Goal: Task Accomplishment & Management: Use online tool/utility

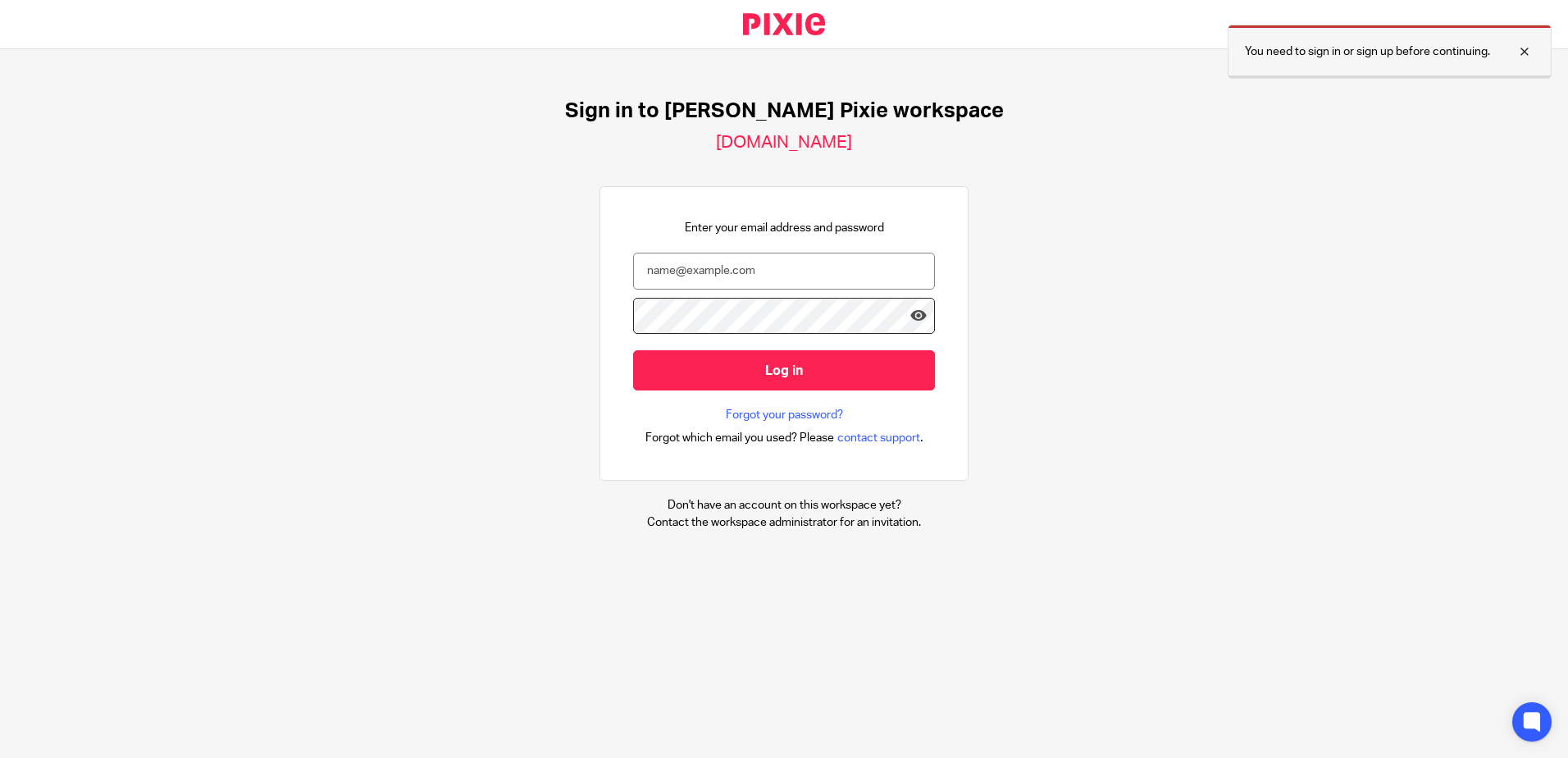
click at [1517, 53] on div at bounding box center [1512, 51] width 44 height 20
click at [763, 257] on input "email" at bounding box center [784, 271] width 302 height 37
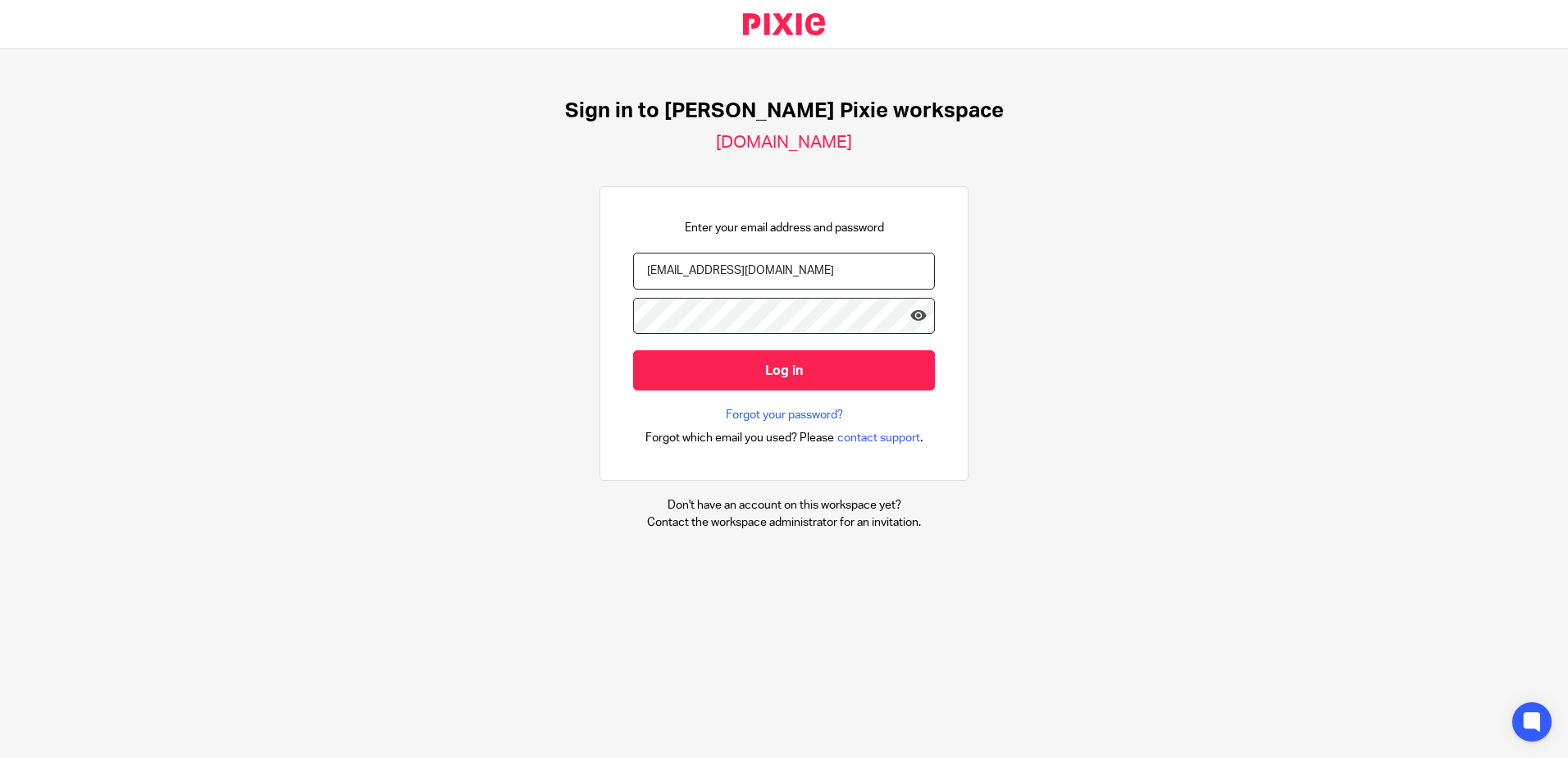
type input "apooley@menzies.co.uk"
click at [633, 350] on input "Log in" at bounding box center [784, 370] width 302 height 40
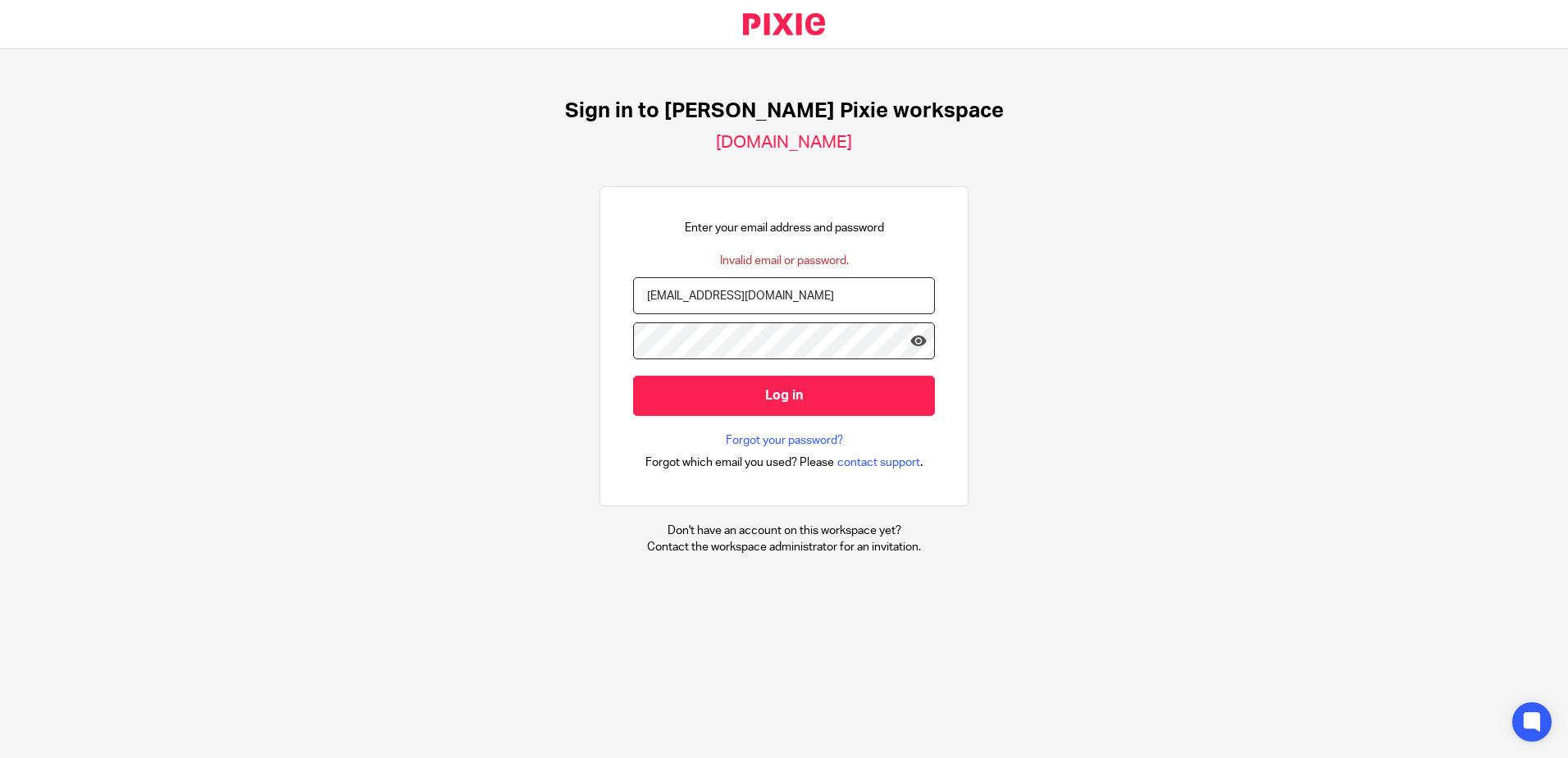
click at [633, 375] on input "Log in" at bounding box center [784, 395] width 302 height 40
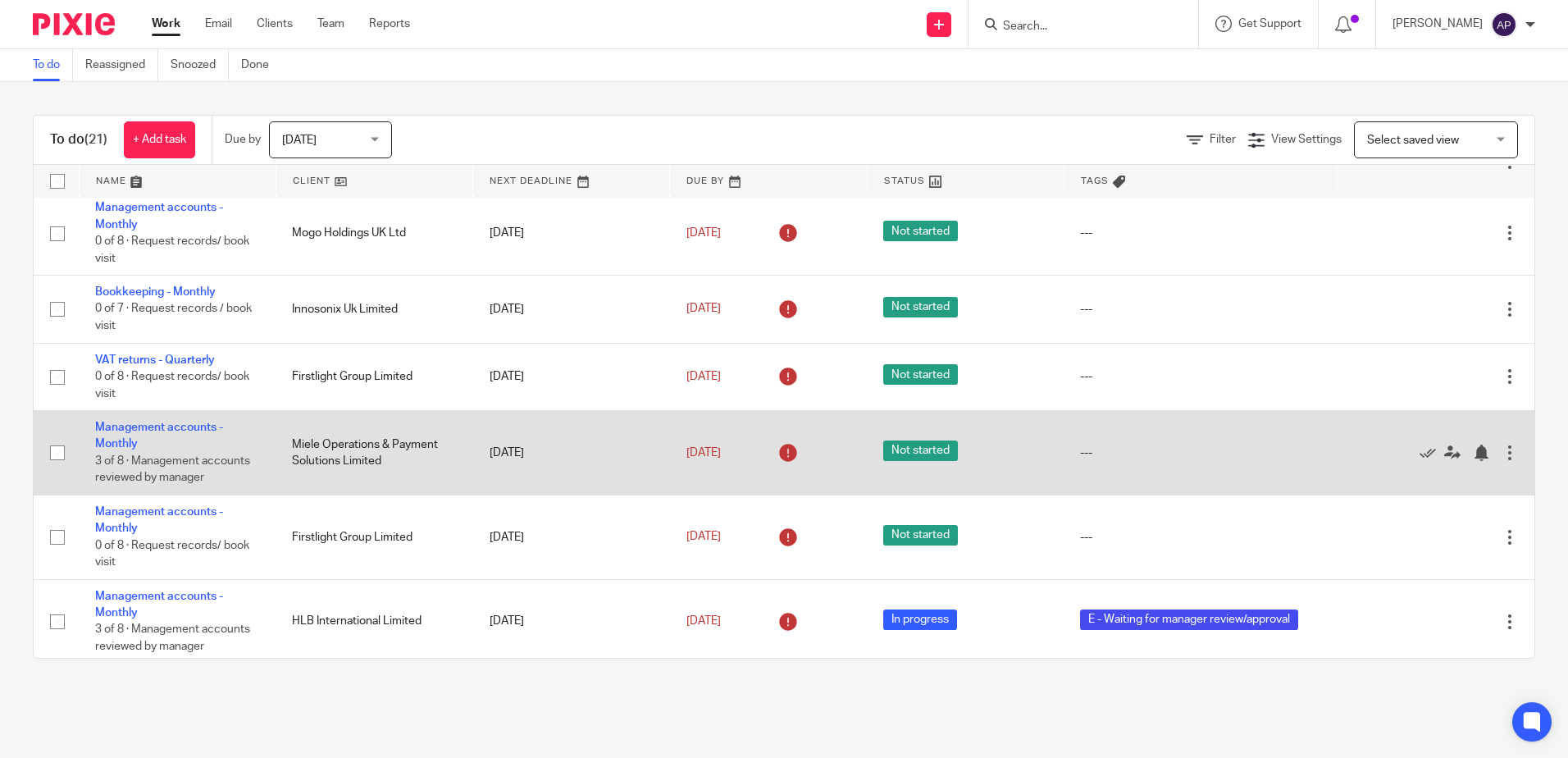
scroll to position [1010, 0]
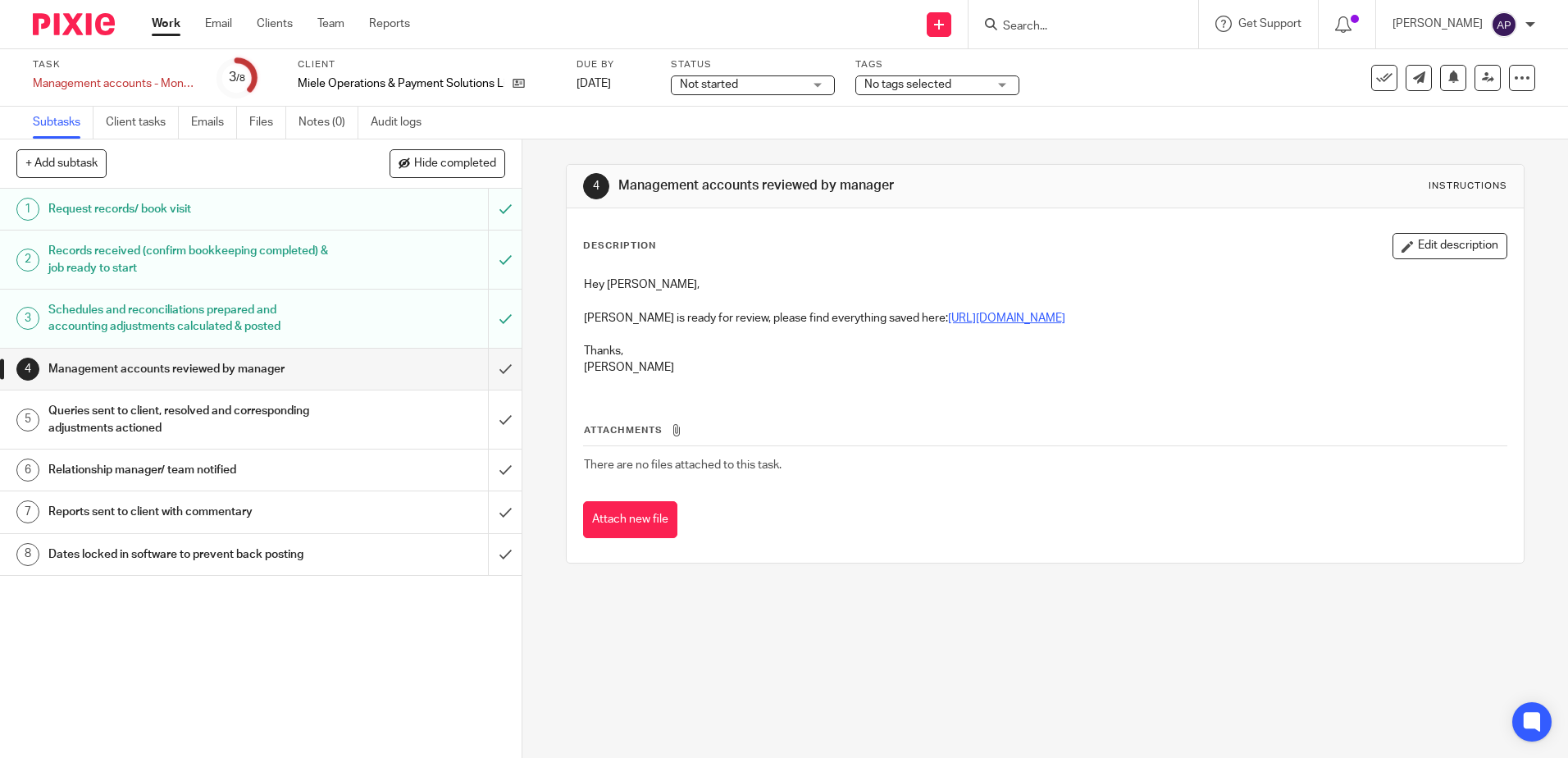
click at [1034, 314] on link "https://cloudimanage.com/work/link/f/LLP!10155102" at bounding box center [1006, 318] width 118 height 11
click at [482, 362] on input "submit" at bounding box center [261, 370] width 522 height 41
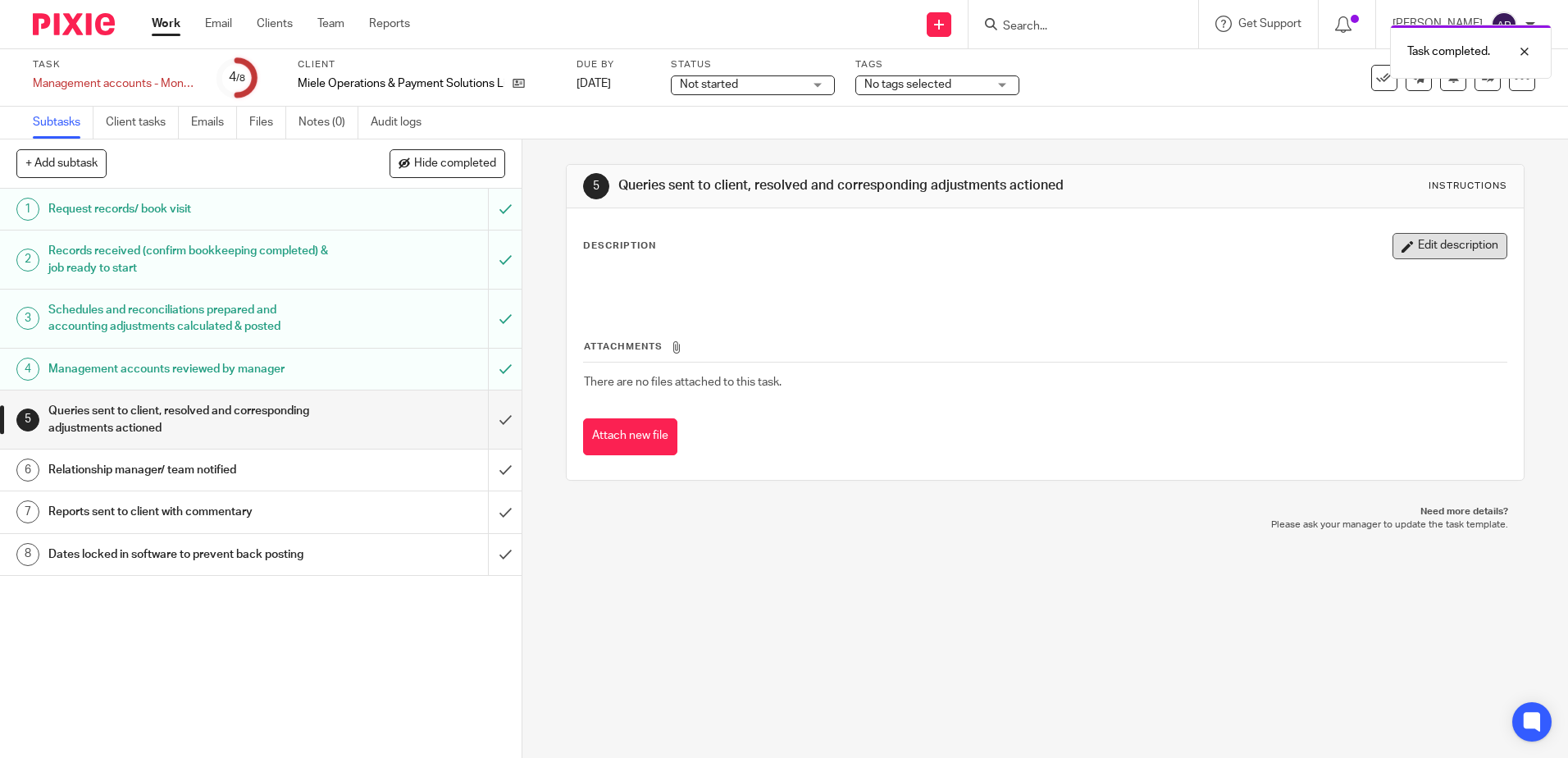
click at [1432, 237] on button "Edit description" at bounding box center [1450, 246] width 115 height 26
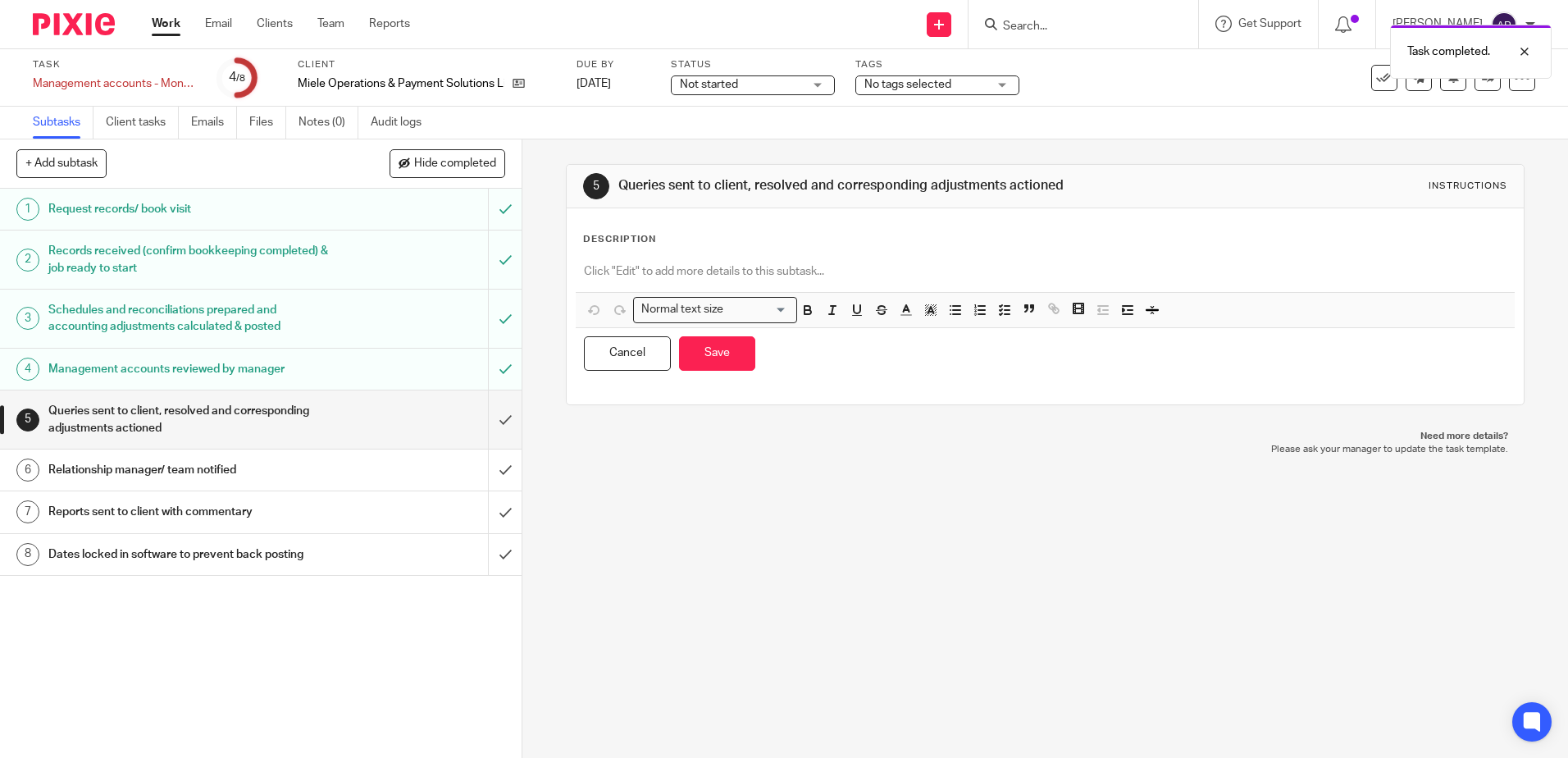
click at [779, 273] on p at bounding box center [1045, 271] width 922 height 16
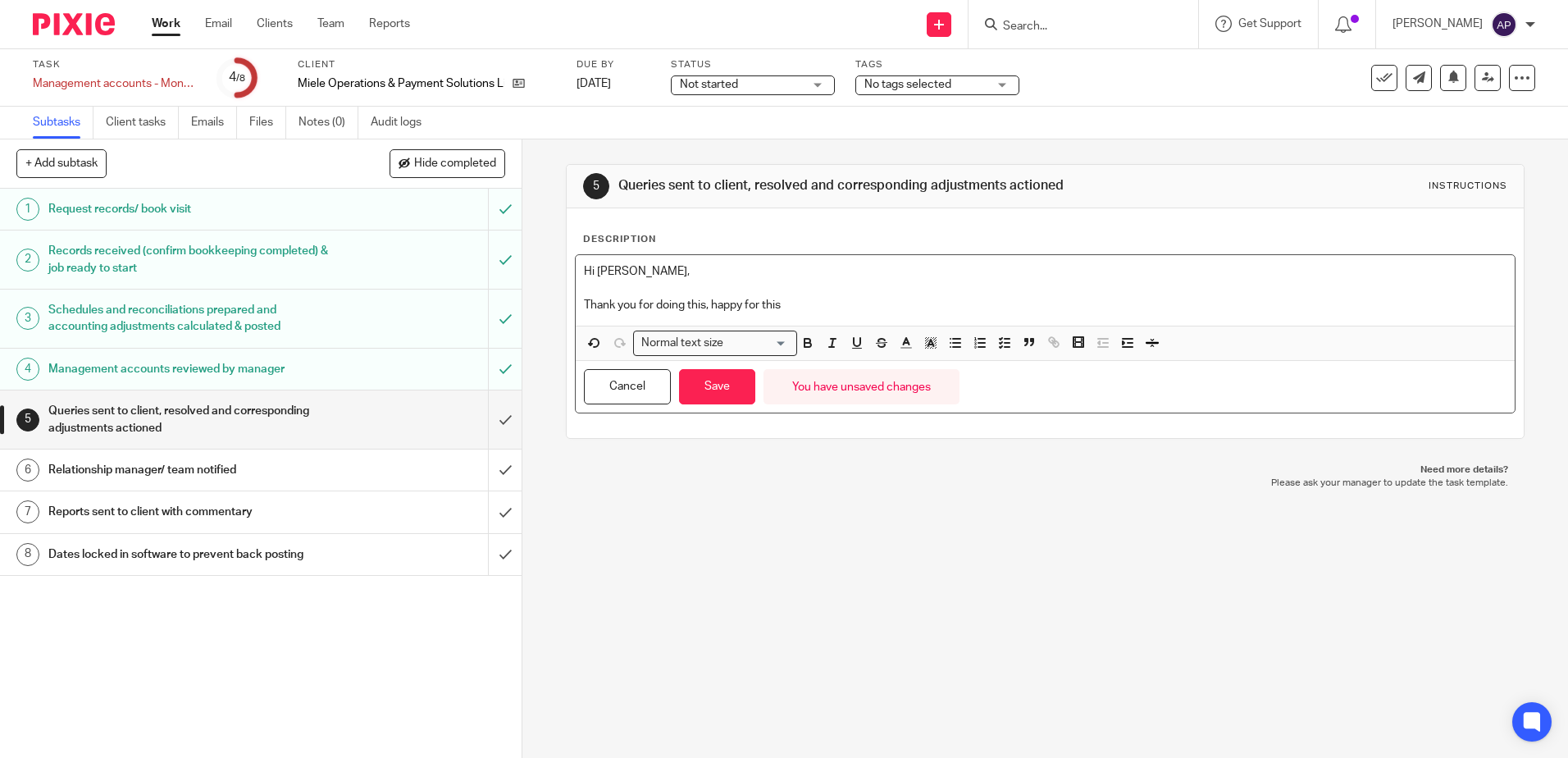
click at [796, 298] on p "Thank you for doing this, happy for this" at bounding box center [1045, 305] width 922 height 16
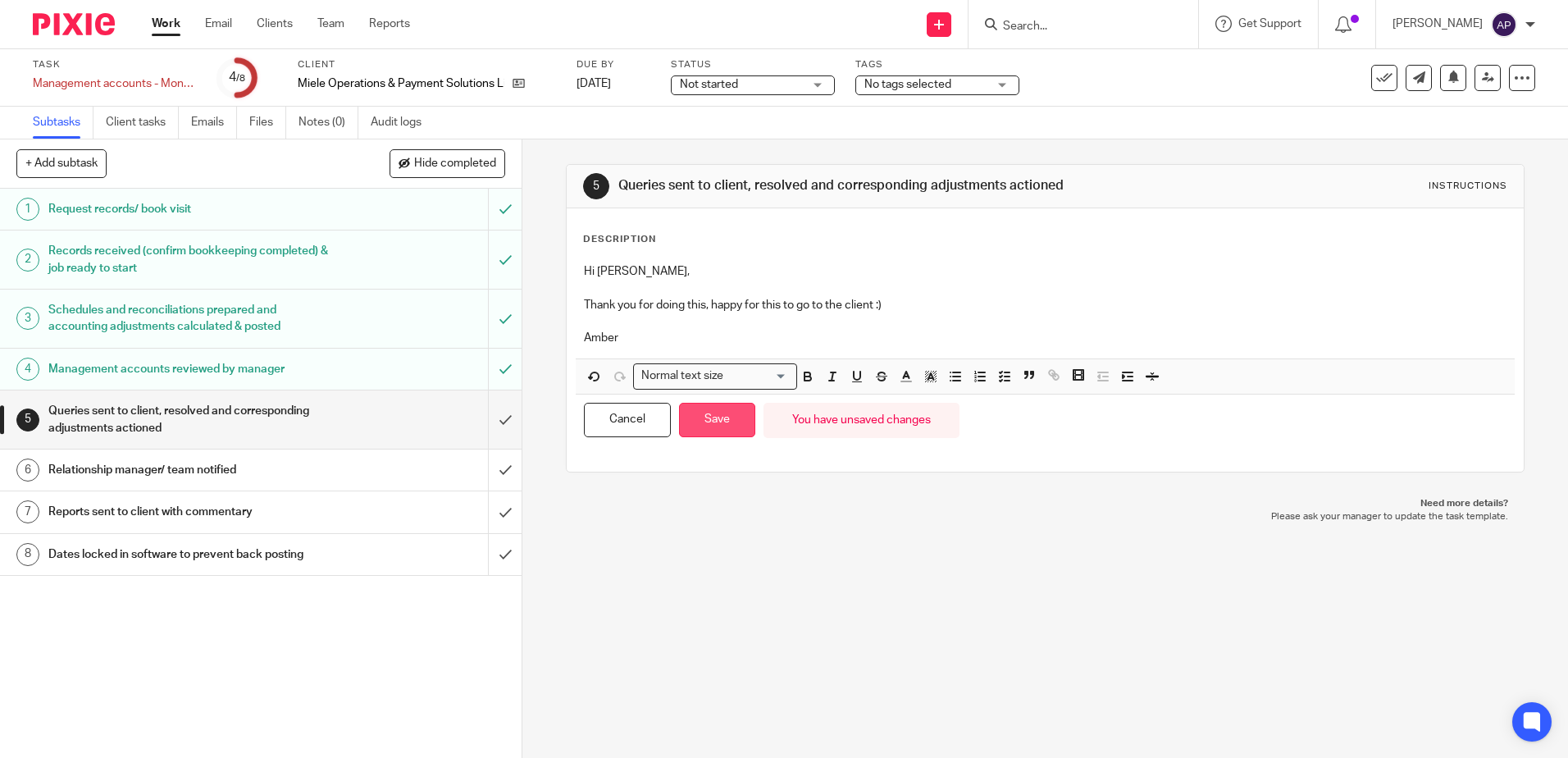
click at [711, 420] on button "Save" at bounding box center [717, 419] width 76 height 35
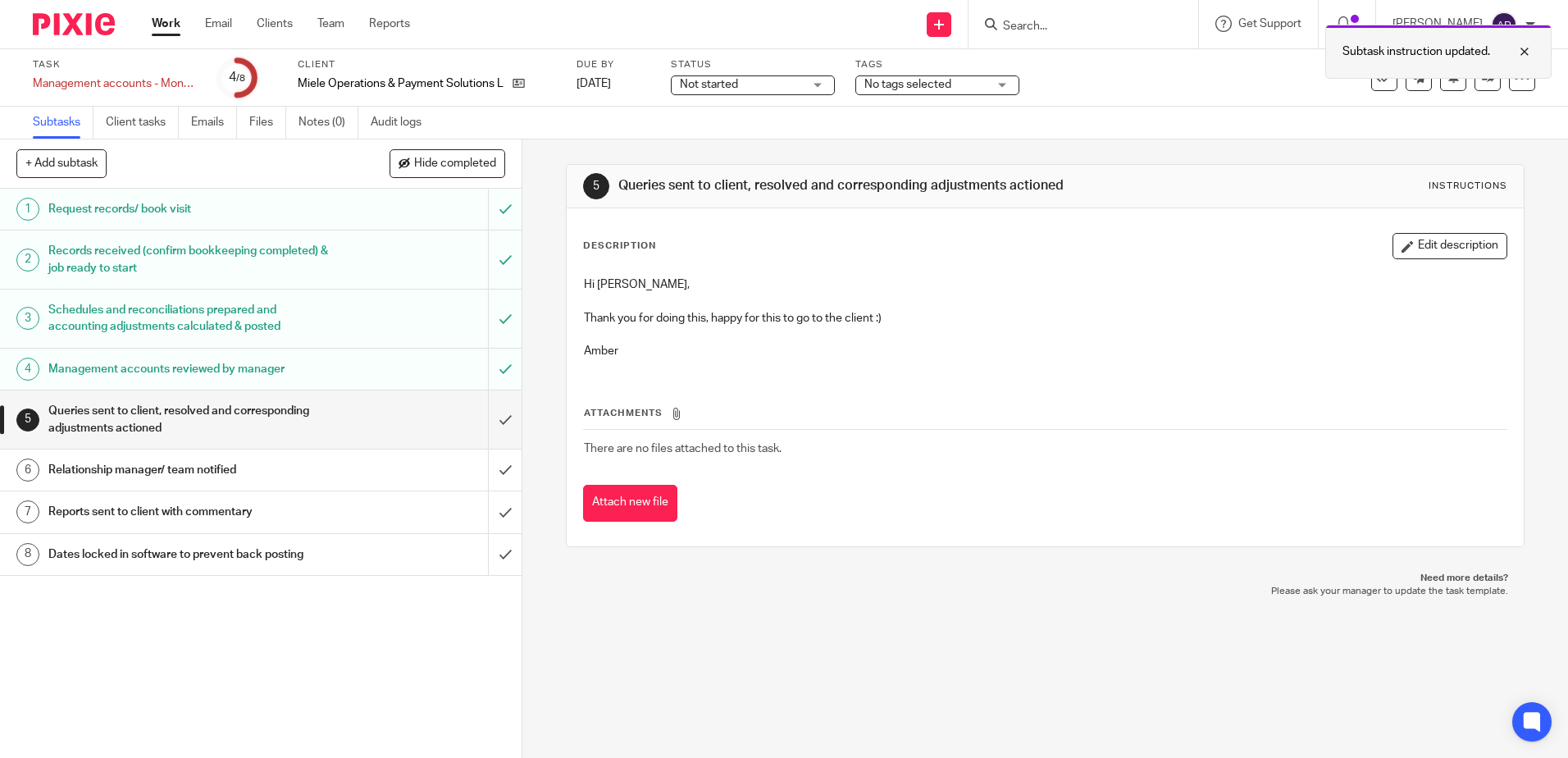
click at [1533, 48] on div at bounding box center [1512, 51] width 44 height 20
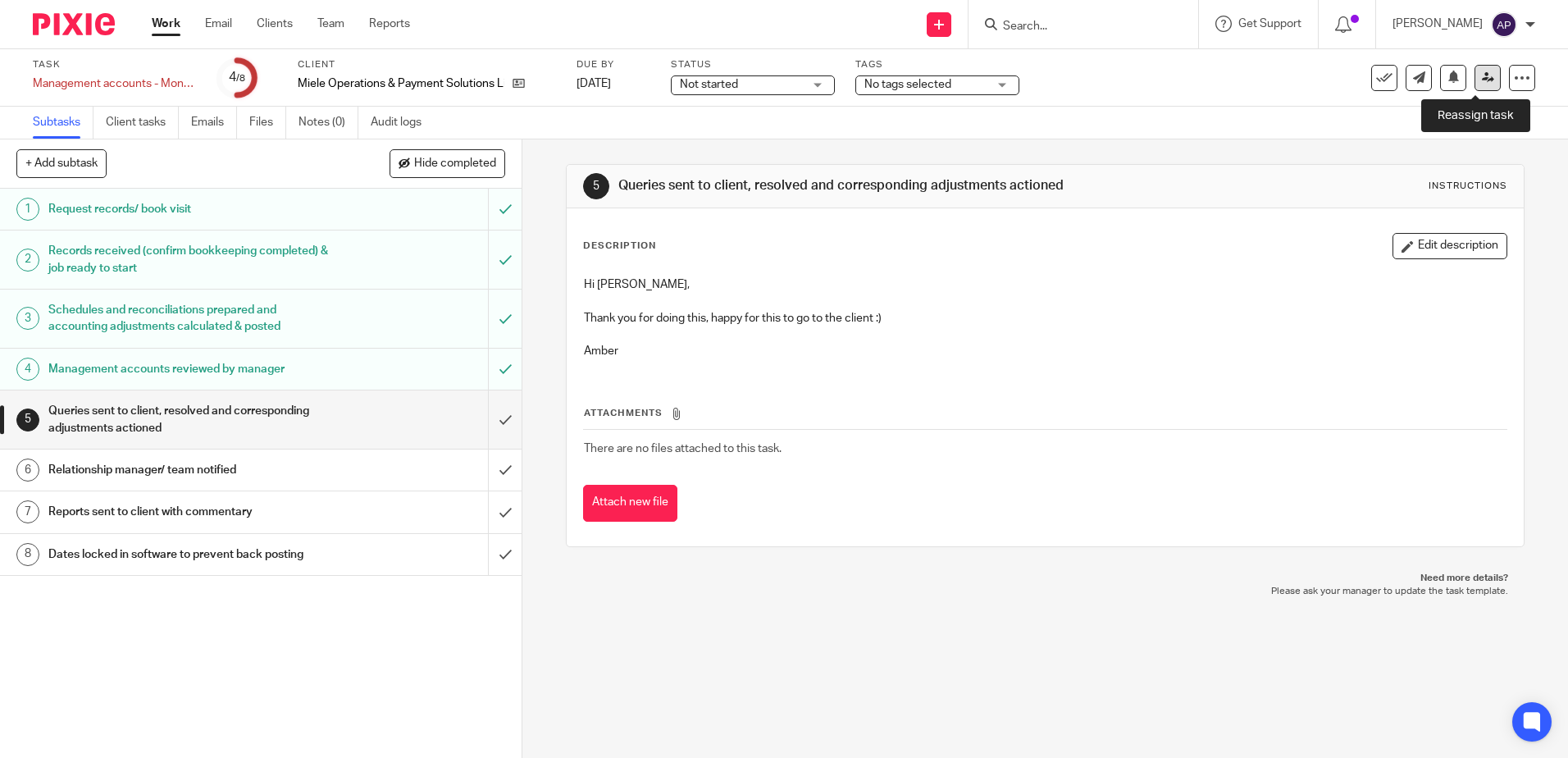
click at [1477, 84] on link at bounding box center [1488, 78] width 26 height 26
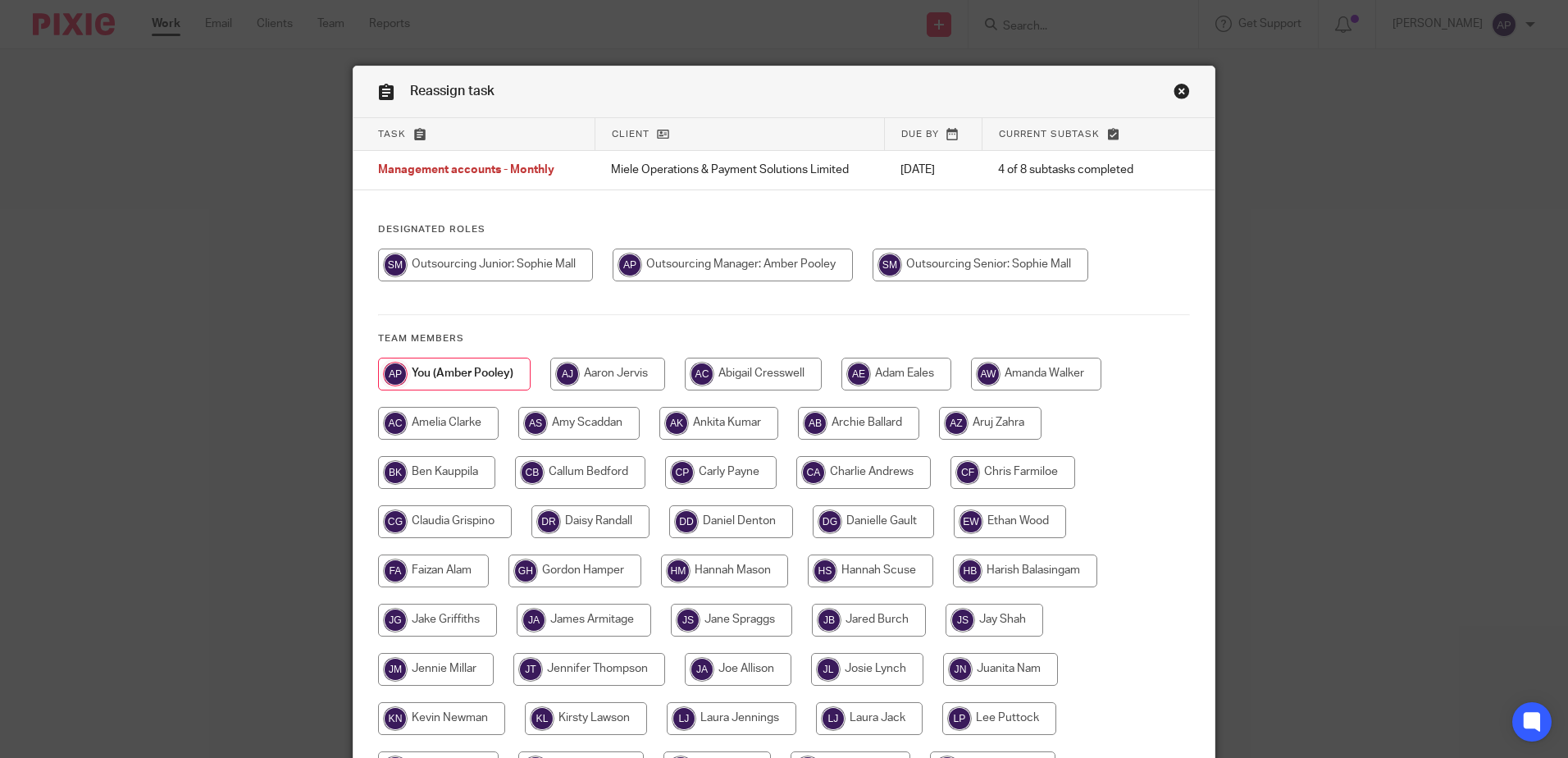
click at [959, 266] on input "radio" at bounding box center [980, 264] width 215 height 33
radio input "true"
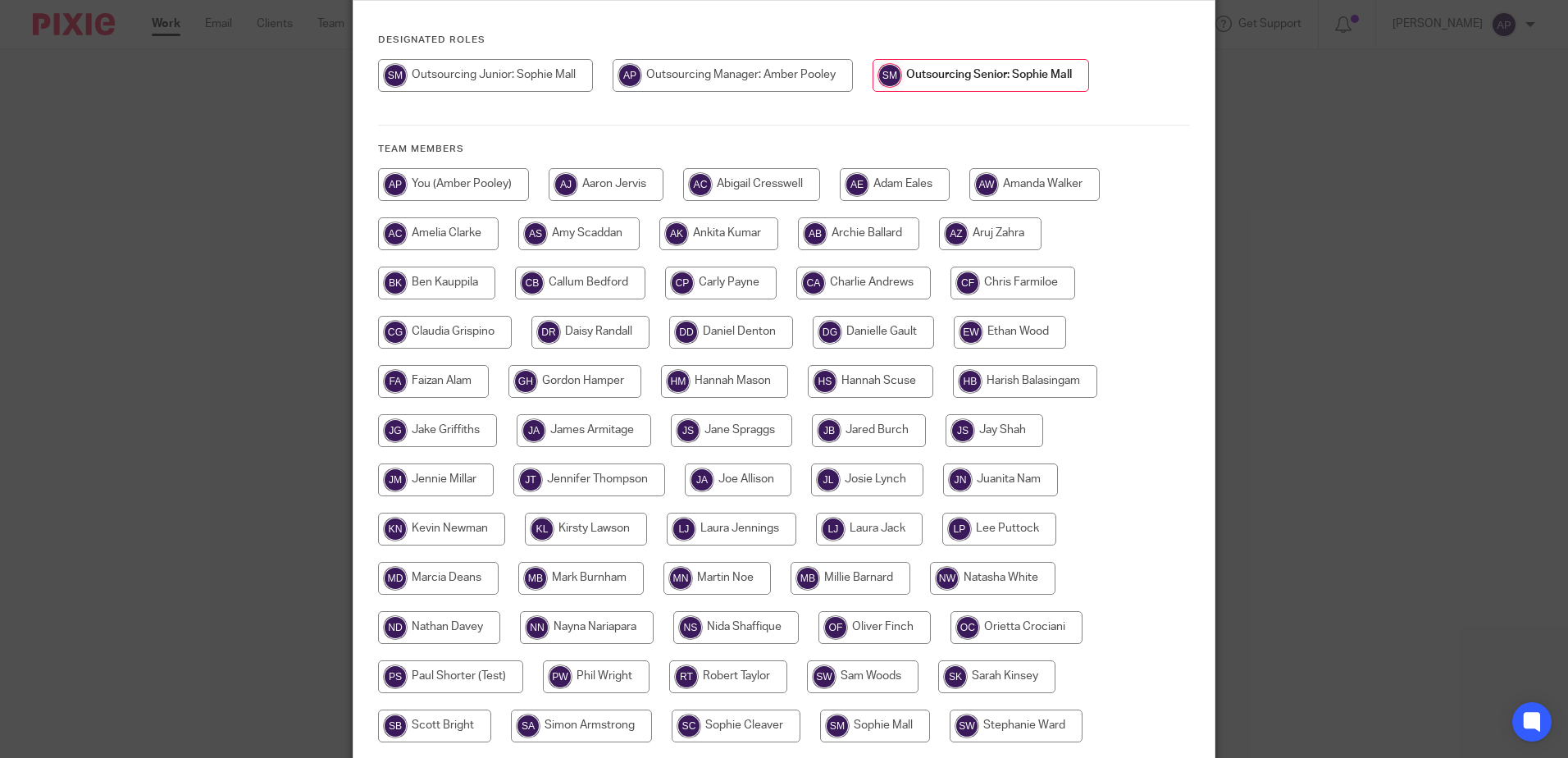
scroll to position [375, 0]
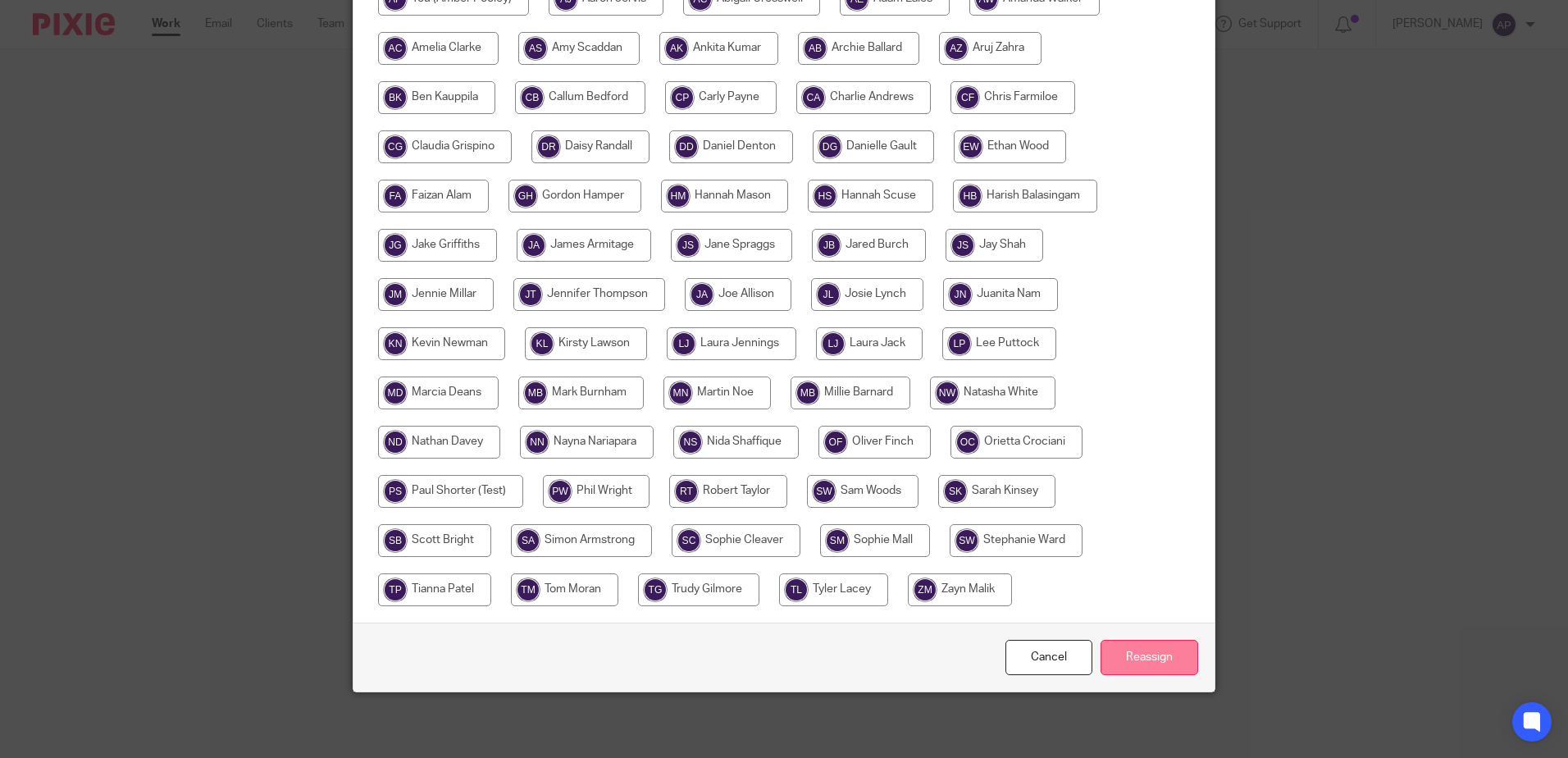
click at [1141, 641] on input "Reassign" at bounding box center [1149, 656] width 98 height 35
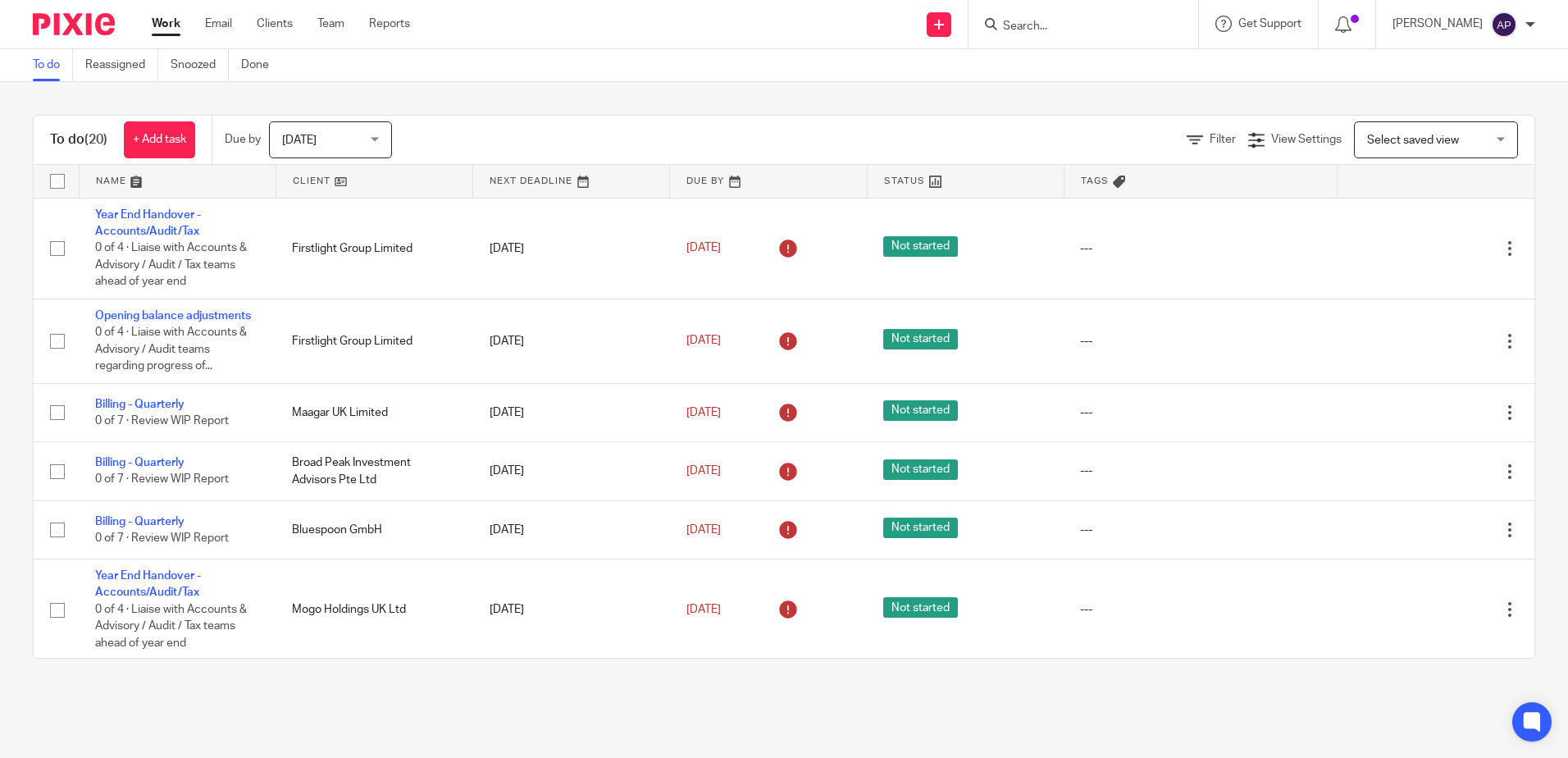
click at [642, 693] on main "To do Reassigned Snoozed Done To do (20) + Add task Due by [DATE] [DATE] [DATE]…" at bounding box center [784, 379] width 1568 height 758
click at [625, 703] on main "To do Reassigned Snoozed Done To do (20) + Add task Due by [DATE] [DATE] [DATE]…" at bounding box center [784, 379] width 1568 height 758
